Goal: Find specific page/section

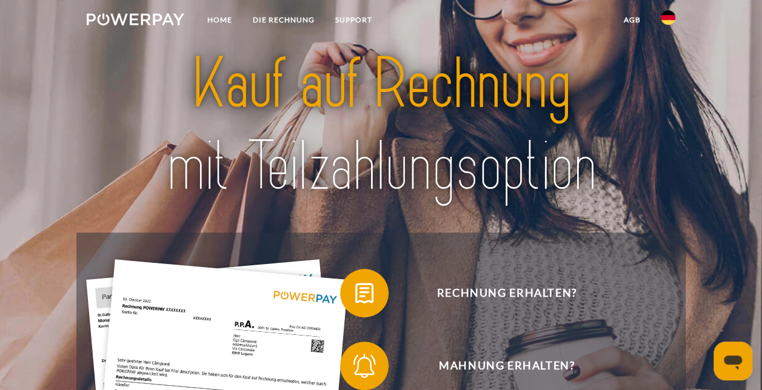
click at [633, 14] on link "agb" at bounding box center [632, 20] width 38 height 22
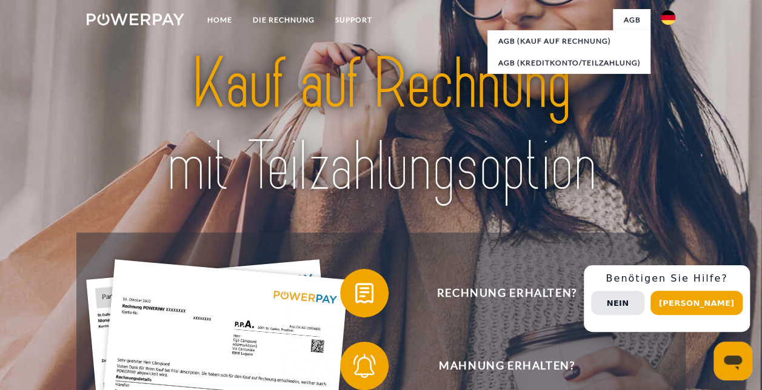
click at [684, 165] on div at bounding box center [381, 125] width 610 height 213
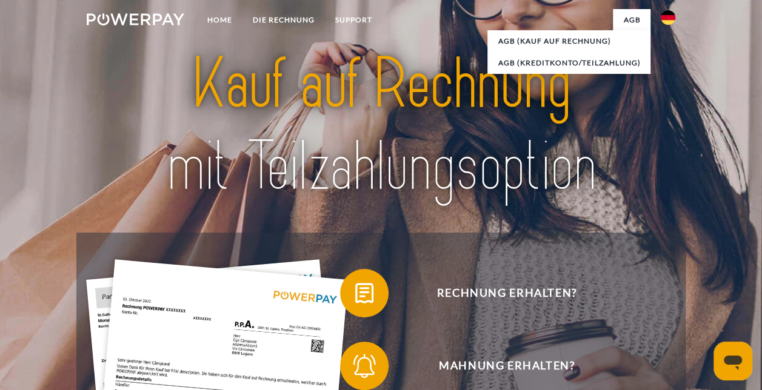
click at [664, 17] on img at bounding box center [668, 17] width 15 height 15
click at [670, 59] on img at bounding box center [668, 57] width 15 height 15
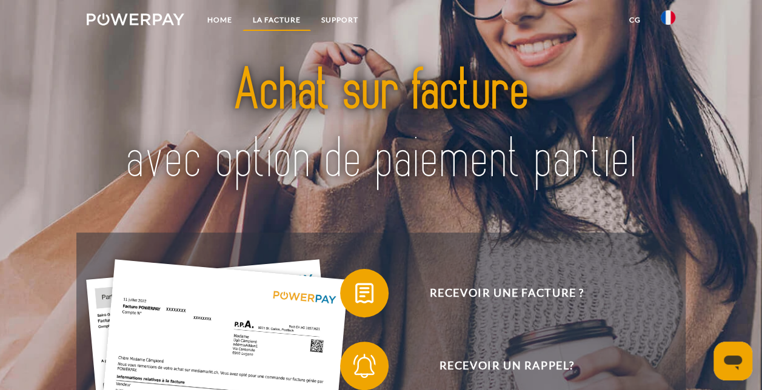
click at [290, 18] on link "LA FACTURE" at bounding box center [276, 20] width 68 height 22
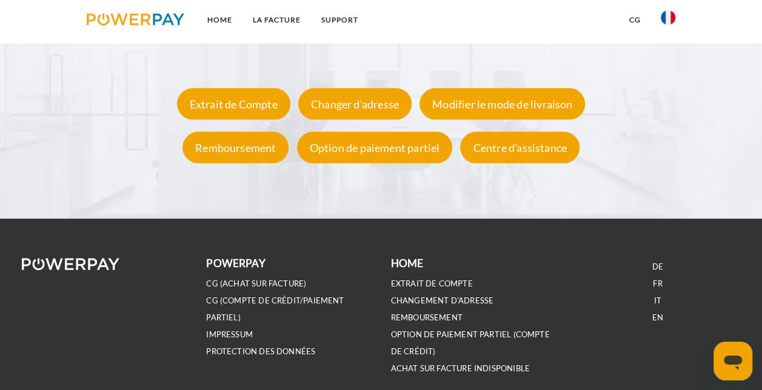
scroll to position [2163, 0]
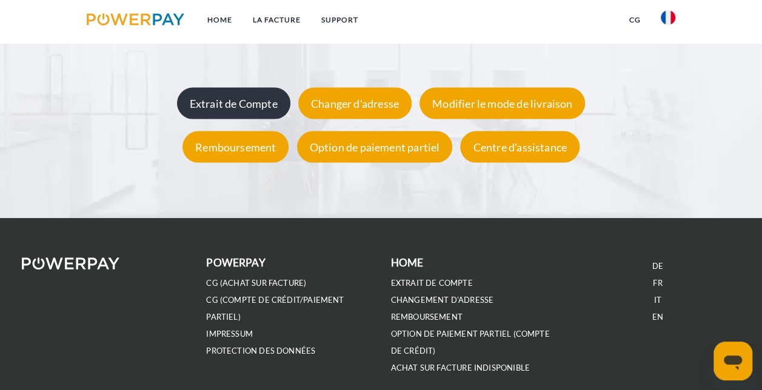
click at [229, 110] on div "Extrait de Compte" at bounding box center [233, 104] width 113 height 32
